Goal: Task Accomplishment & Management: Manage account settings

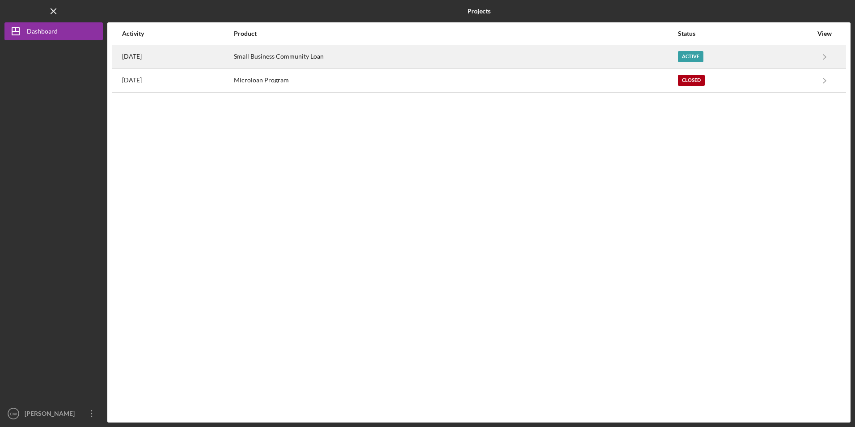
click at [316, 56] on div "Small Business Community Loan" at bounding box center [455, 57] width 443 height 22
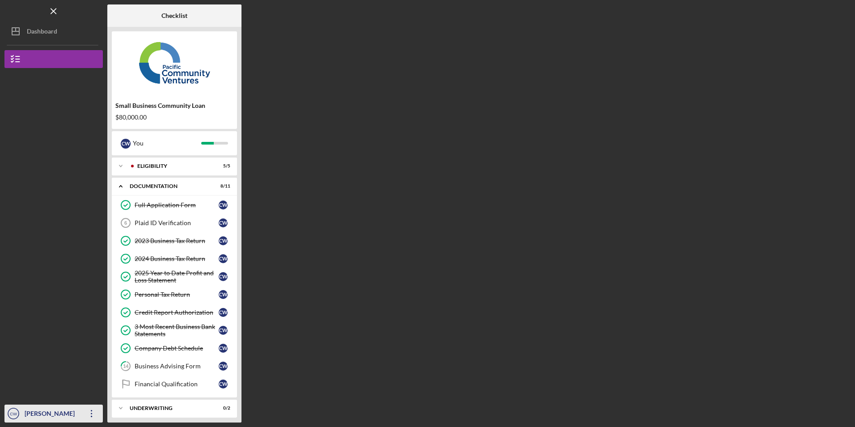
click at [94, 413] on icon "Icon/Overflow" at bounding box center [92, 413] width 22 height 22
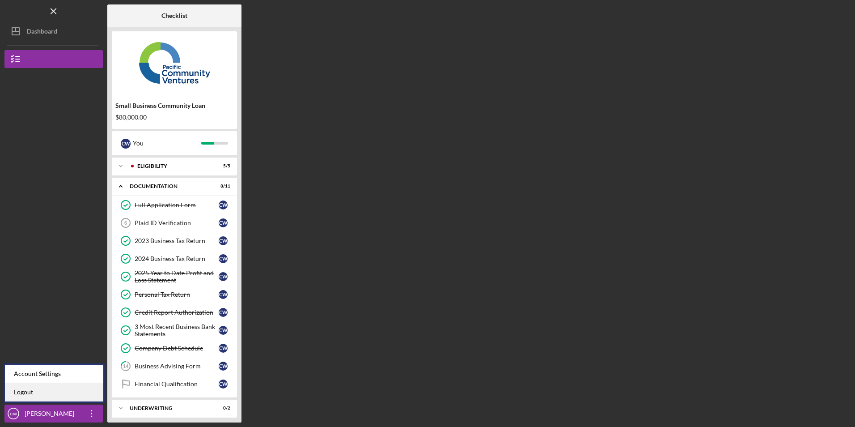
click at [85, 388] on link "Logout" at bounding box center [54, 392] width 98 height 18
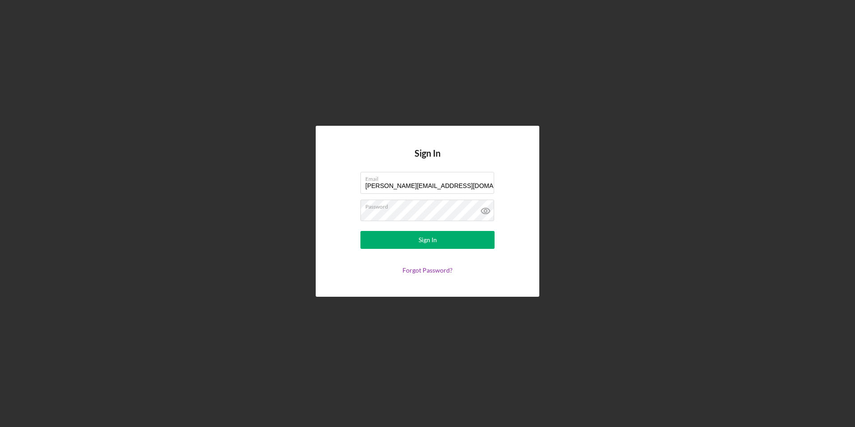
drag, startPoint x: 459, startPoint y: 188, endPoint x: 257, endPoint y: 190, distance: 202.7
click at [257, 190] on div "Sign In Email [PERSON_NAME][EMAIL_ADDRESS][DOMAIN_NAME] Password Sign In Forgot…" at bounding box center [427, 211] width 847 height 422
type input "[EMAIL_ADDRESS][DOMAIN_NAME]"
click at [386, 242] on button "Sign In" at bounding box center [428, 240] width 134 height 18
